Goal: Task Accomplishment & Management: Manage account settings

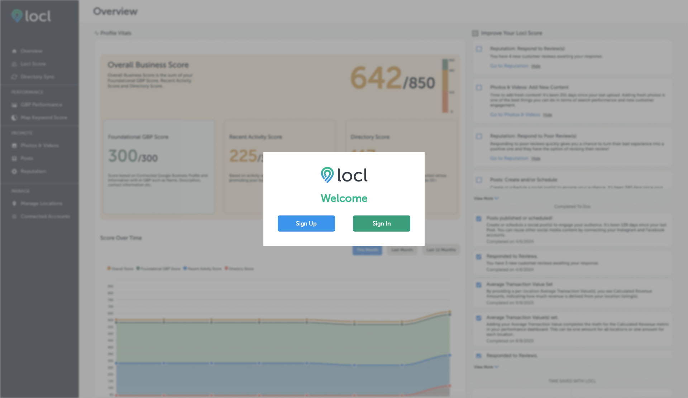
click at [375, 218] on button "Sign In" at bounding box center [381, 224] width 57 height 16
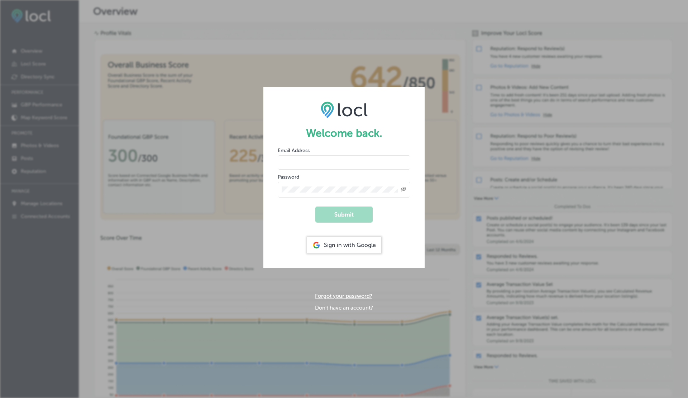
click at [319, 164] on input "email" at bounding box center [344, 163] width 133 height 14
type input "[EMAIL_ADDRESS][DOMAIN_NAME]"
click at [315, 207] on button "Submit" at bounding box center [343, 215] width 57 height 16
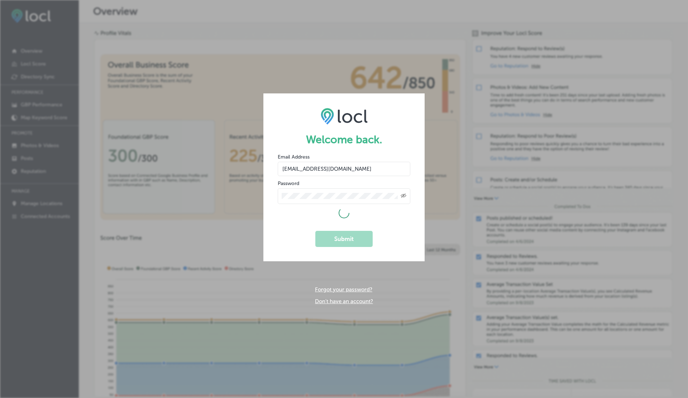
click at [324, 168] on input "[EMAIL_ADDRESS][DOMAIN_NAME]" at bounding box center [344, 169] width 133 height 14
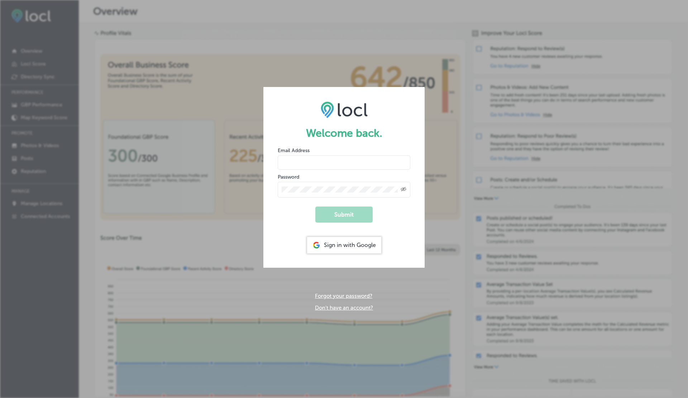
click at [324, 168] on input "email" at bounding box center [344, 163] width 133 height 14
type input "[EMAIL_ADDRESS][DOMAIN_NAME]"
click at [315, 207] on button "Submit" at bounding box center [343, 215] width 57 height 16
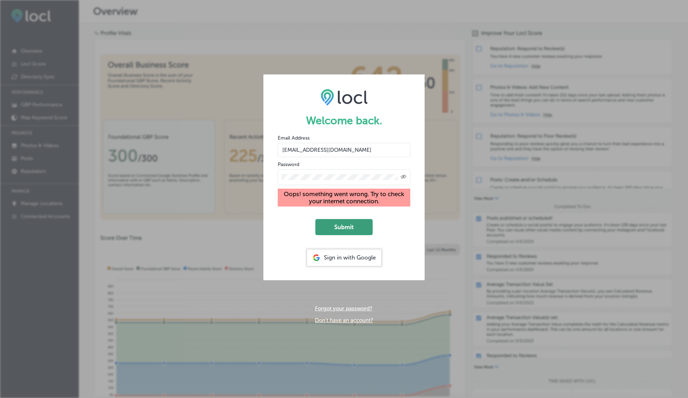
click at [334, 230] on button "Submit" at bounding box center [343, 227] width 57 height 16
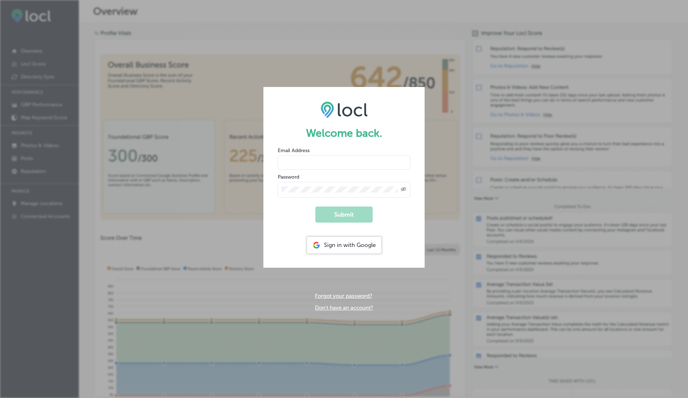
click at [529, 197] on div "Welcome back. Email Address Password Created with Sketch. Submit Sign in with G…" at bounding box center [344, 199] width 688 height 398
click at [304, 161] on input "email" at bounding box center [344, 163] width 133 height 14
type input "[EMAIL_ADDRESS][DOMAIN_NAME]"
click at [329, 218] on button "Submit" at bounding box center [343, 215] width 57 height 16
click at [316, 164] on input "email" at bounding box center [344, 163] width 133 height 14
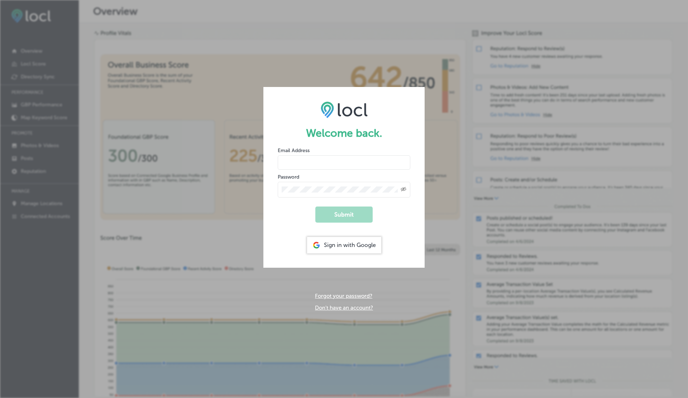
paste input "[EMAIL_ADDRESS][DOMAIN_NAME]"
type input "[EMAIL_ADDRESS][DOMAIN_NAME]"
click at [339, 208] on button "Submit" at bounding box center [343, 215] width 57 height 16
click at [303, 161] on input "email" at bounding box center [344, 163] width 133 height 14
type input "[EMAIL_ADDRESS][DOMAIN_NAME]"
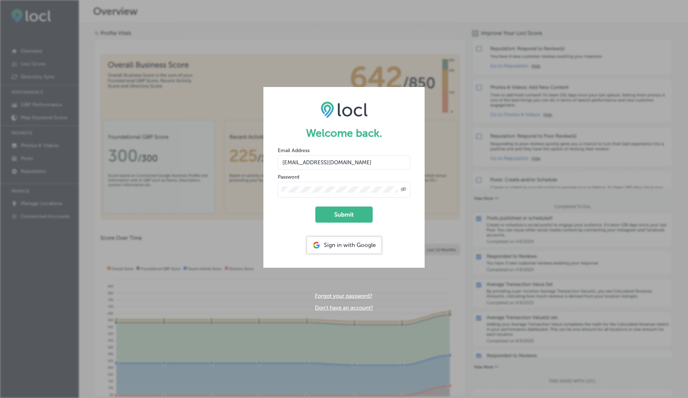
click at [315, 207] on button "Submit" at bounding box center [343, 215] width 57 height 16
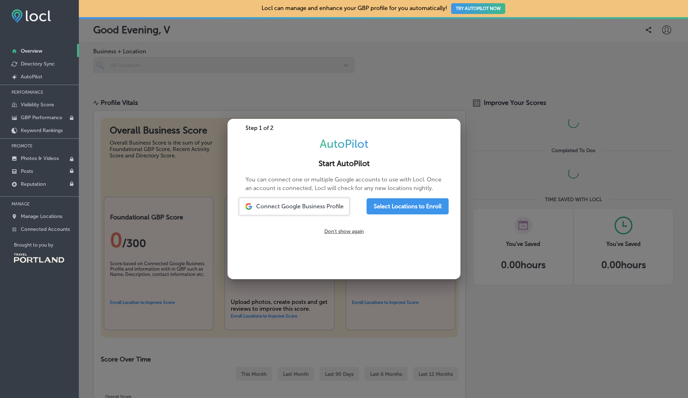
click at [537, 119] on div at bounding box center [344, 199] width 688 height 398
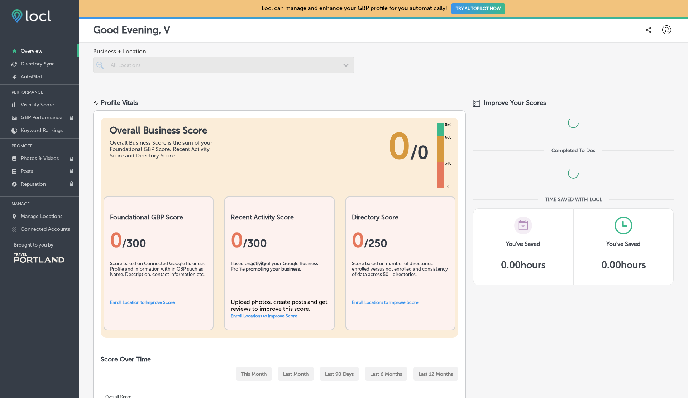
click at [671, 28] on div at bounding box center [666, 30] width 14 height 14
click at [650, 54] on p "My Account" at bounding box center [656, 56] width 32 height 9
select select "US"
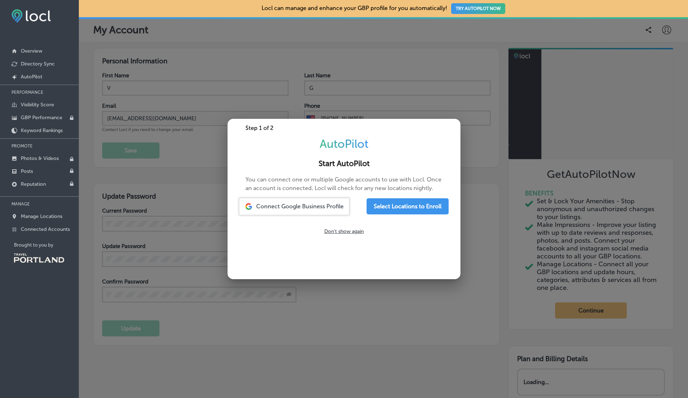
click at [210, 48] on div at bounding box center [344, 199] width 688 height 398
